Goal: Task Accomplishment & Management: Complete application form

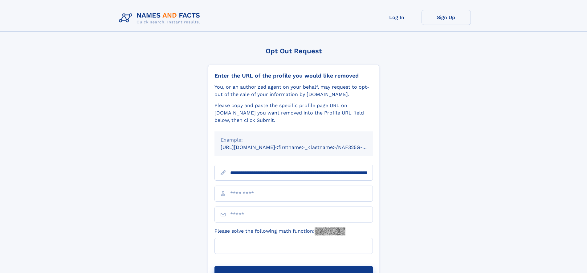
scroll to position [0, 66]
type input "**********"
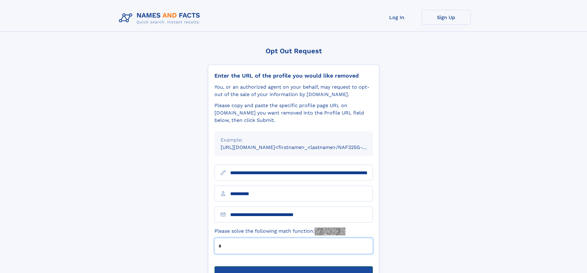
type input "*"
click at [293, 266] on button "Submit Opt Out Request" at bounding box center [293, 276] width 158 height 20
